Goal: Transaction & Acquisition: Subscribe to service/newsletter

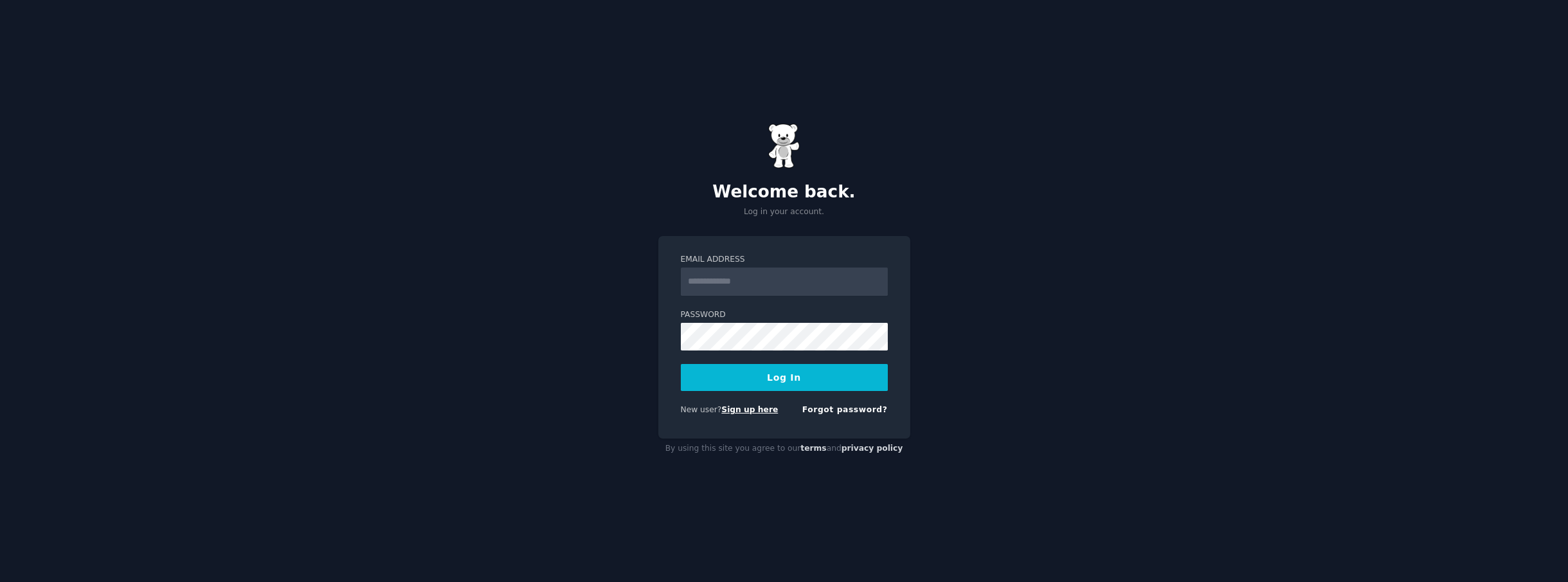
click at [747, 413] on link "Sign up here" at bounding box center [749, 409] width 56 height 9
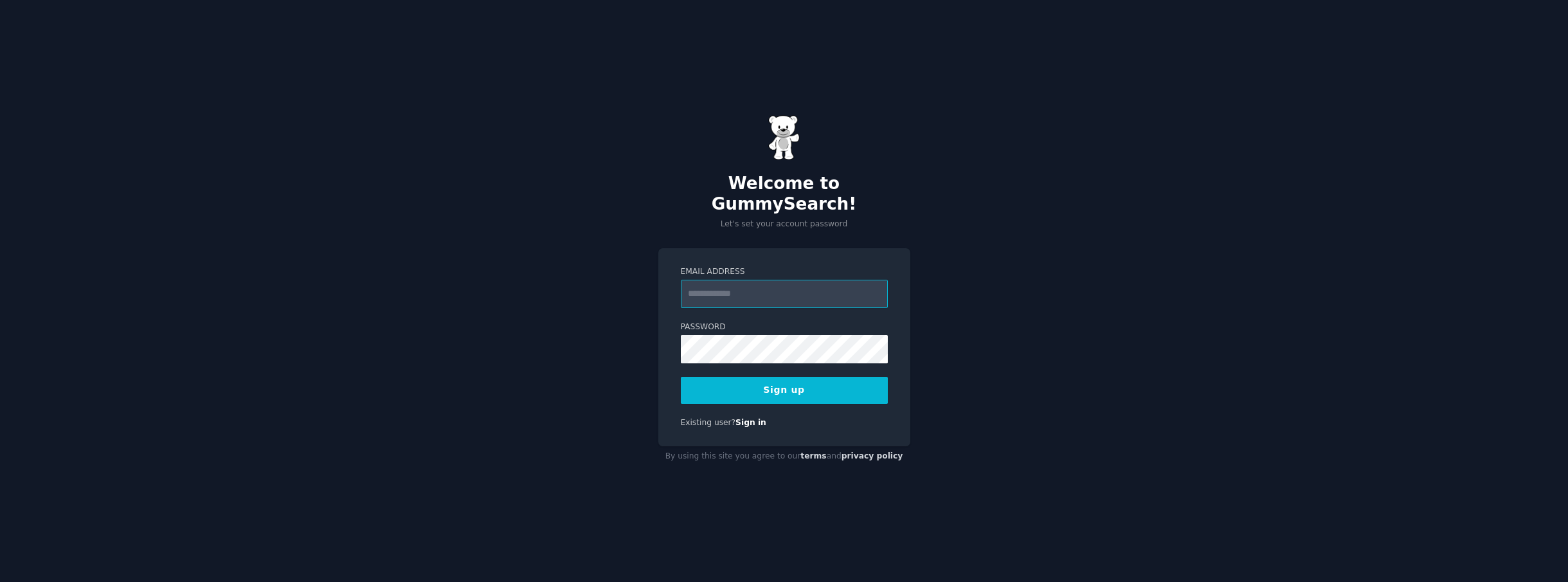
click at [772, 279] on input "Email Address" at bounding box center [784, 293] width 207 height 28
type input "**********"
click at [633, 334] on div "**********" at bounding box center [784, 291] width 1568 height 582
click at [752, 385] on button "Sign up" at bounding box center [784, 389] width 207 height 27
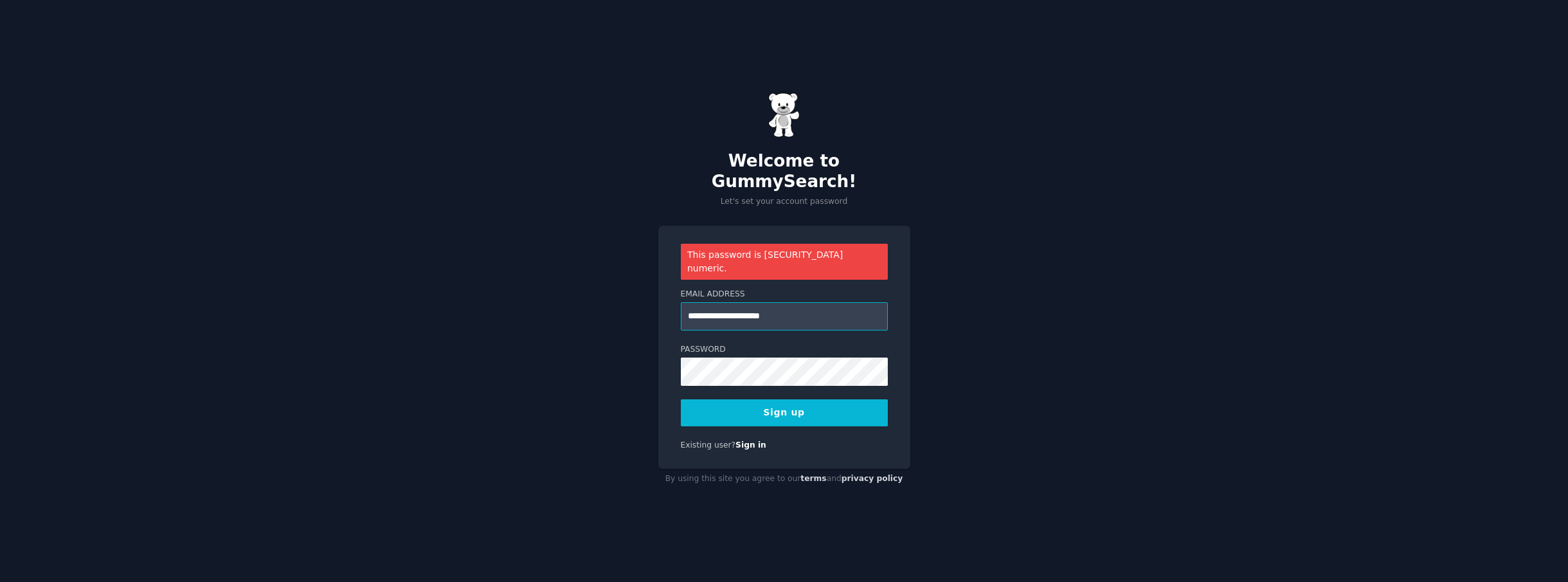
click at [791, 302] on input "**********" at bounding box center [784, 316] width 207 height 28
click at [582, 338] on div "**********" at bounding box center [784, 291] width 1568 height 582
click at [832, 399] on button "Sign up" at bounding box center [784, 412] width 207 height 27
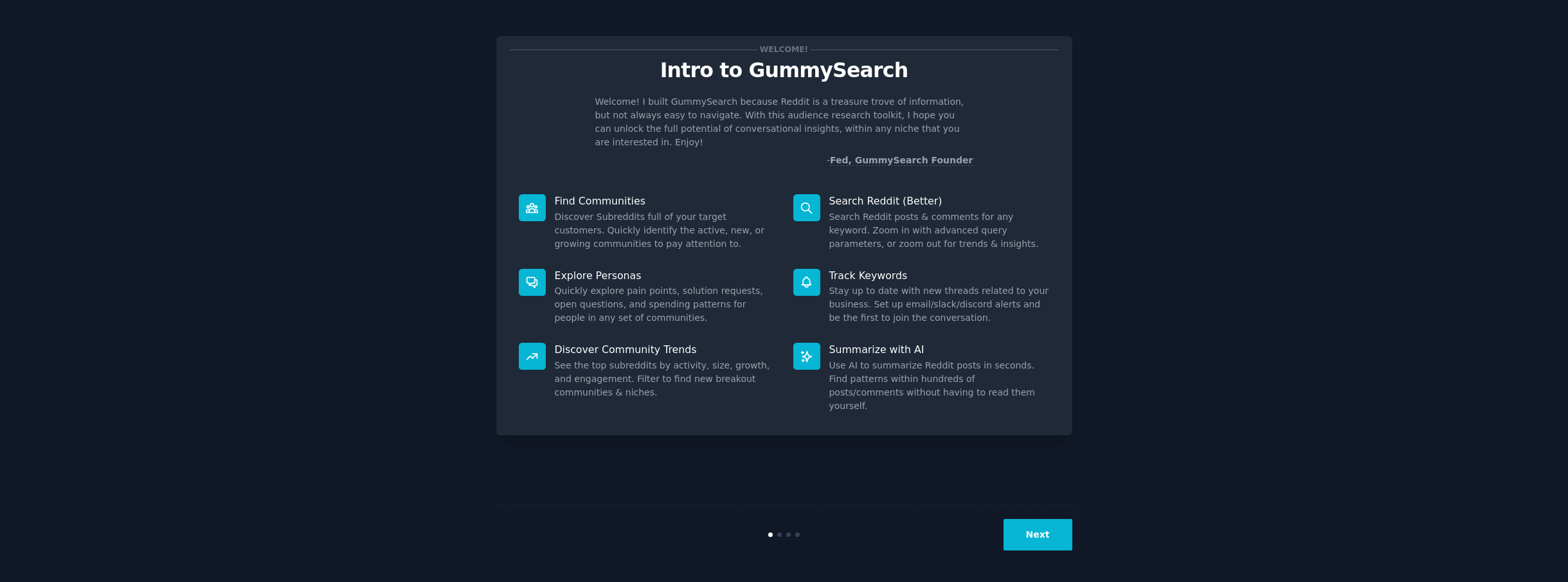
click at [1039, 531] on button "Next" at bounding box center [1037, 535] width 69 height 32
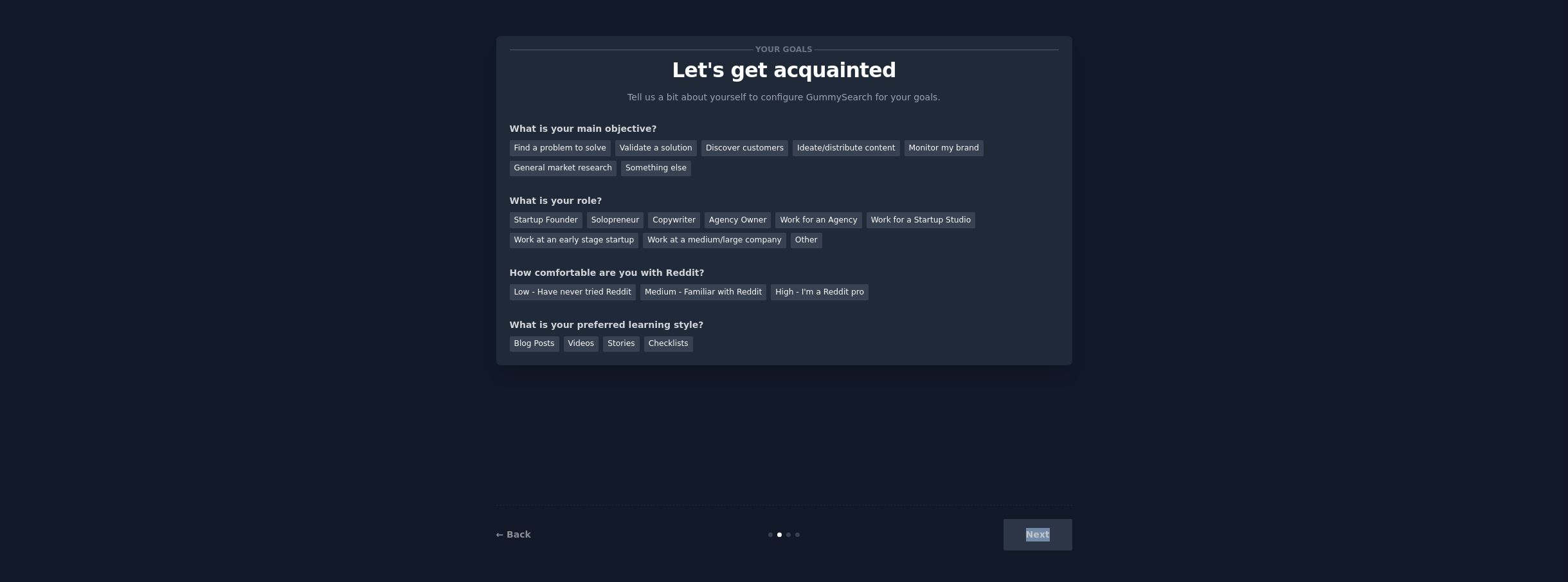
click at [1039, 531] on div "Next" at bounding box center [976, 535] width 192 height 32
click at [1126, 455] on div "Your goals Let's get acquainted Tell us a bit about yourself to configure Gummy…" at bounding box center [784, 291] width 1532 height 546
click at [1032, 536] on div "Next" at bounding box center [976, 535] width 192 height 32
drag, startPoint x: 781, startPoint y: 534, endPoint x: 770, endPoint y: 456, distance: 78.8
click at [791, 536] on div "← Back Next" at bounding box center [784, 534] width 576 height 59
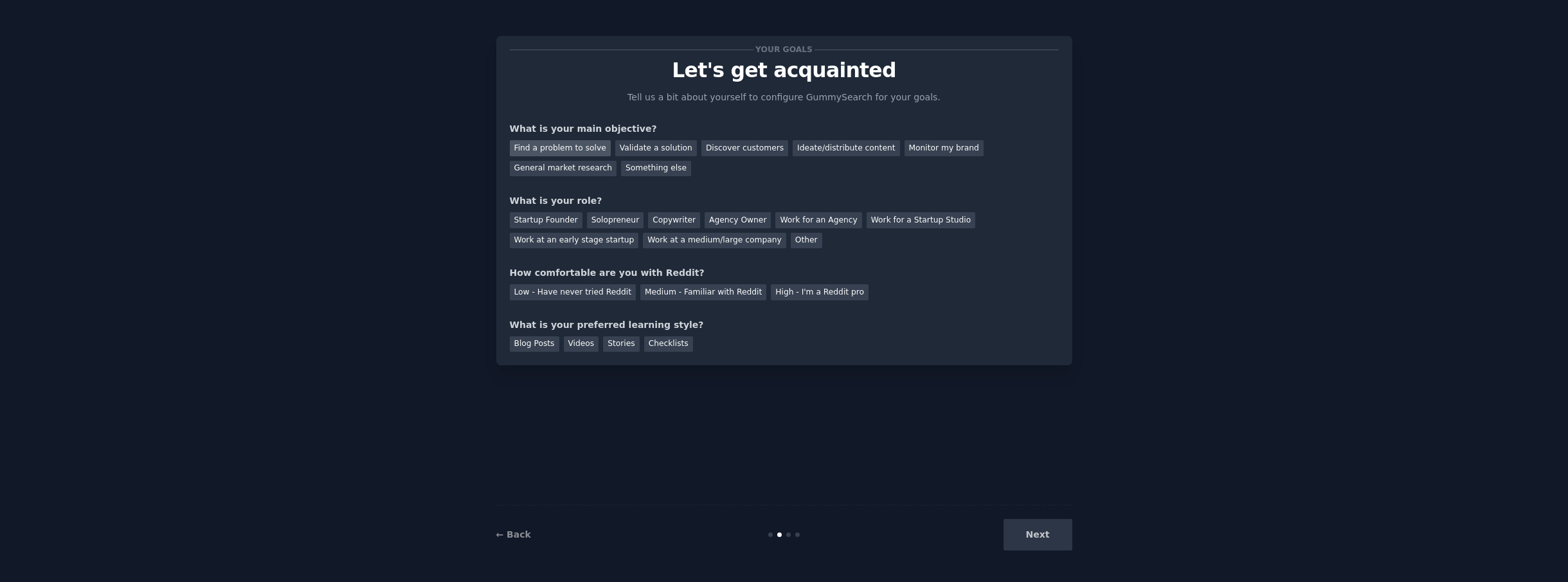
click at [577, 149] on div "Find a problem to solve" at bounding box center [560, 148] width 101 height 16
click at [636, 148] on div "Validate a solution" at bounding box center [656, 148] width 82 height 16
click at [714, 148] on div "Discover customers" at bounding box center [745, 148] width 87 height 16
click at [635, 143] on div "Validate a solution" at bounding box center [656, 148] width 82 height 16
click at [549, 222] on div "Startup Founder" at bounding box center [546, 220] width 72 height 16
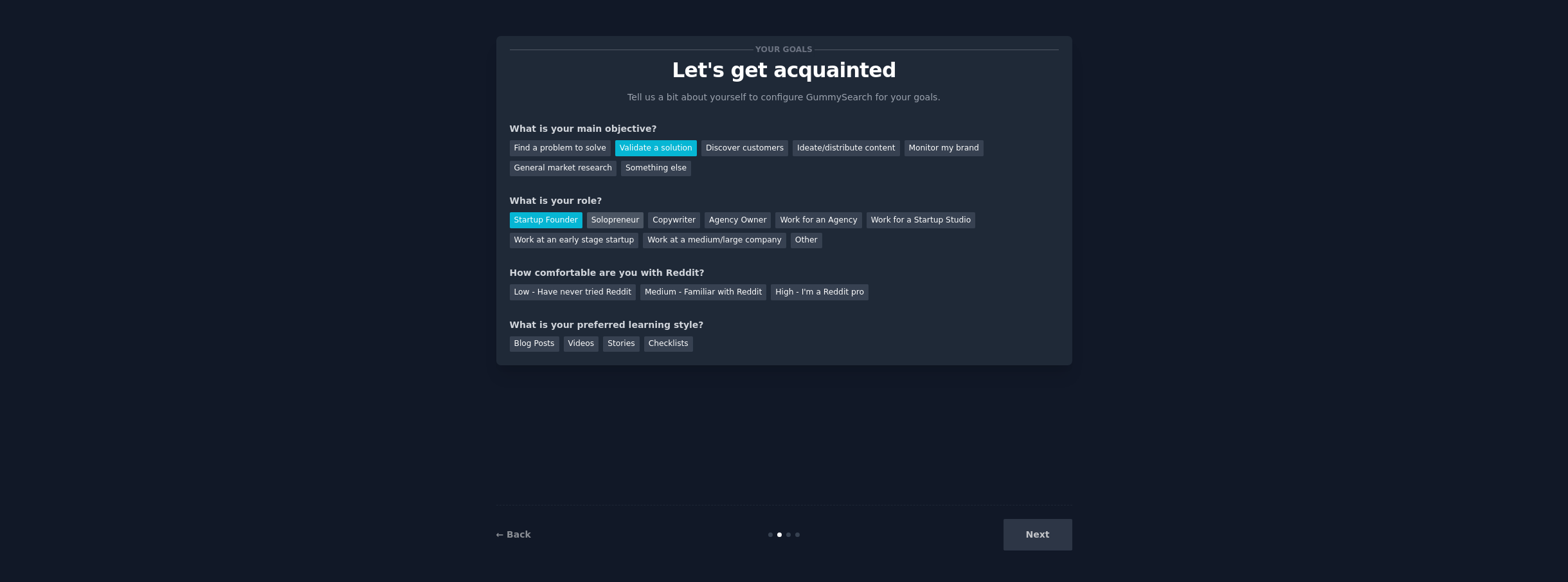
click at [613, 219] on div "Solopreneur" at bounding box center [615, 220] width 56 height 16
click at [598, 295] on div "Low - Have never tried Reddit" at bounding box center [573, 292] width 126 height 16
click at [526, 341] on div "Blog Posts" at bounding box center [534, 344] width 49 height 16
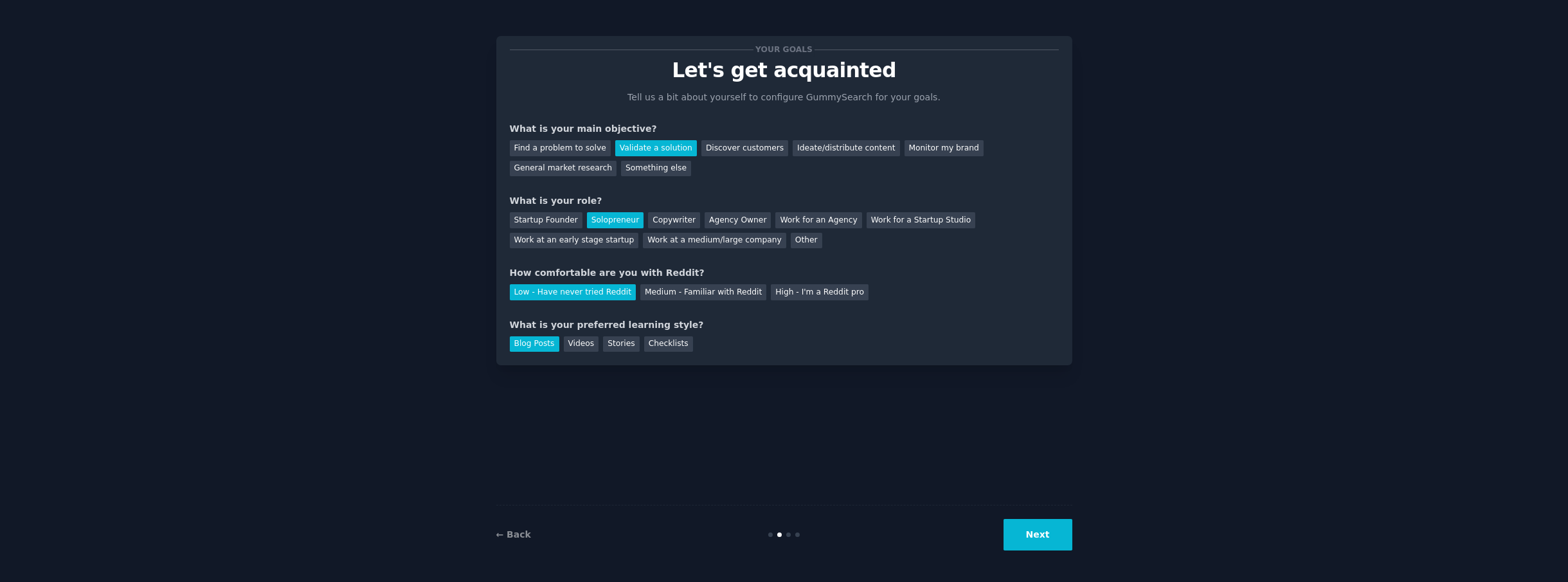
click at [1013, 530] on button "Next" at bounding box center [1037, 535] width 69 height 32
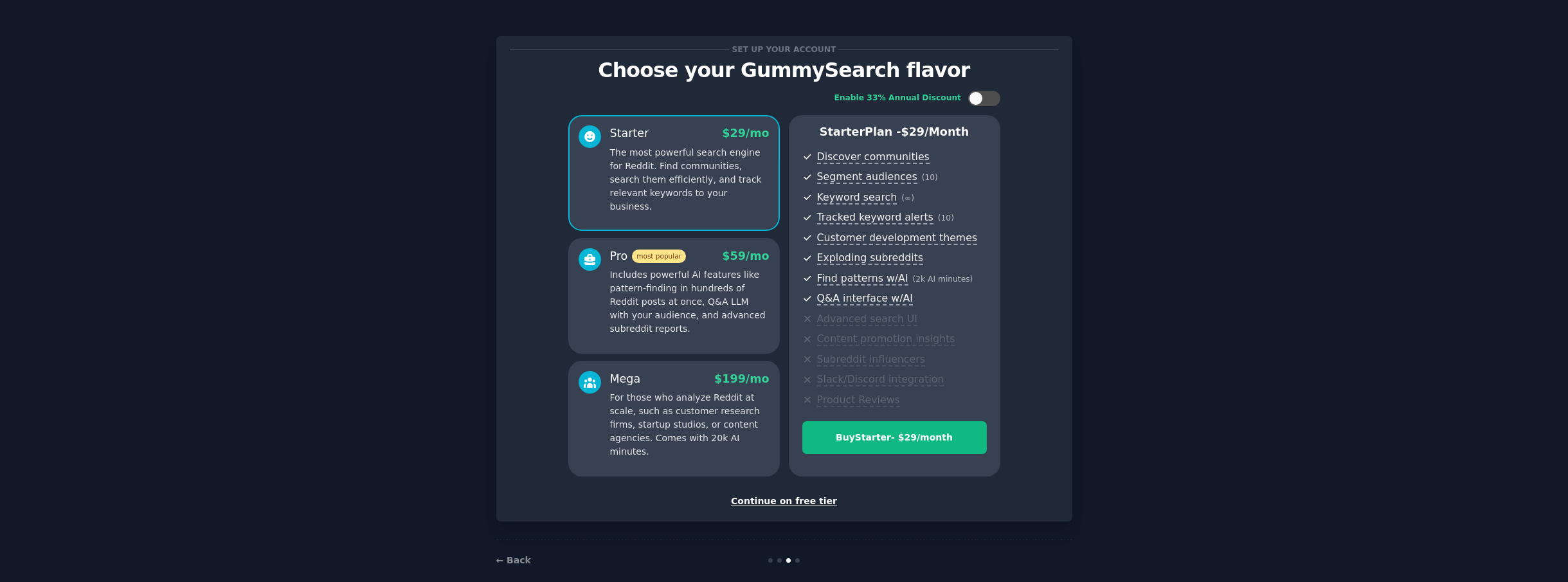
click at [1035, 536] on div "Set up your account Choose your GummySearch flavor Enable 33% Annual Discount S…" at bounding box center [784, 299] width 576 height 562
click at [809, 497] on div "Continue on free tier" at bounding box center [784, 501] width 549 height 14
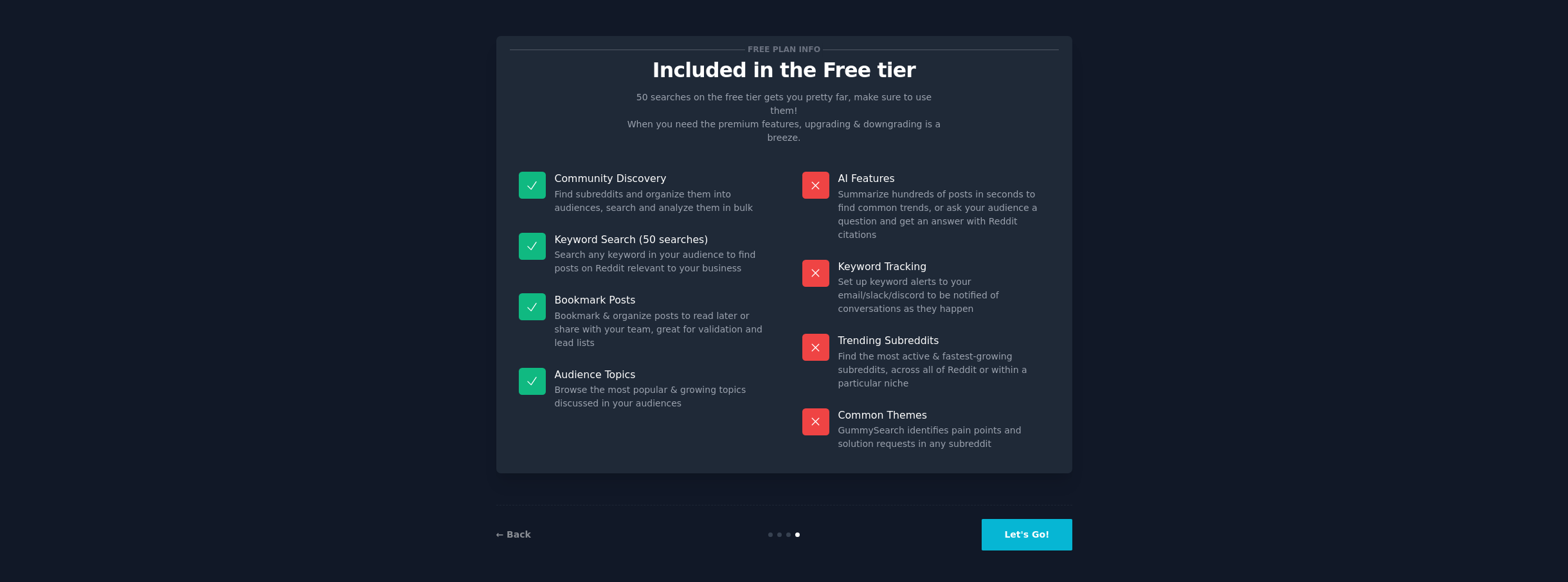
click at [1045, 536] on button "Let's Go!" at bounding box center [1027, 535] width 90 height 32
